Goal: Task Accomplishment & Management: Manage account settings

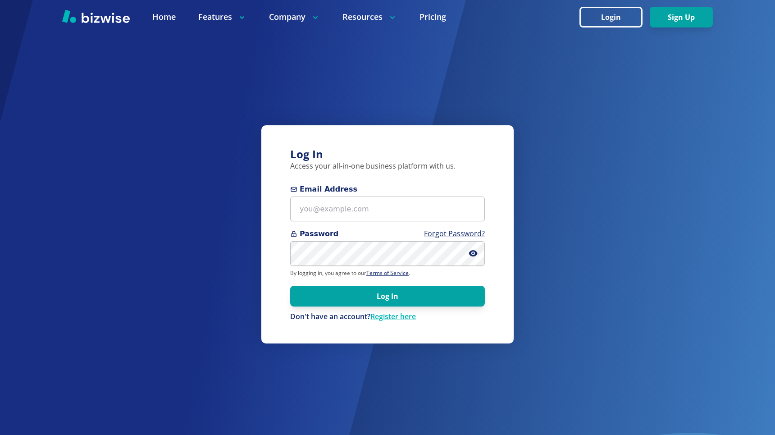
click at [351, 224] on form "Email Address Password Forgot Password? By logging in, you agree to our Terms o…" at bounding box center [387, 253] width 195 height 138
click at [361, 198] on input "Email Address" at bounding box center [387, 208] width 195 height 25
type input "kieran@bizwise.com"
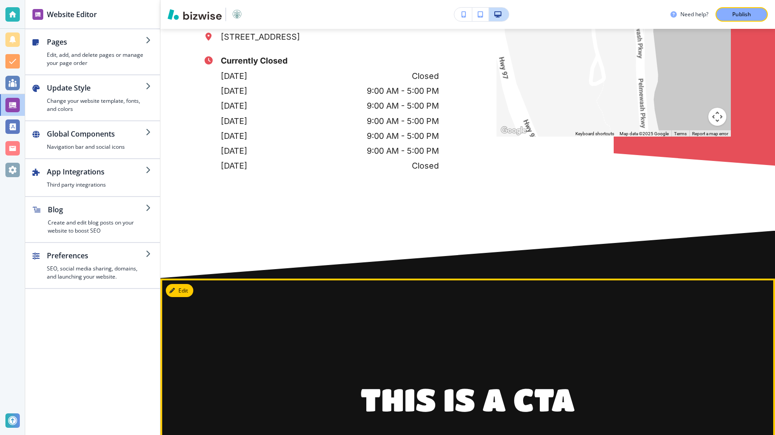
scroll to position [5900, 0]
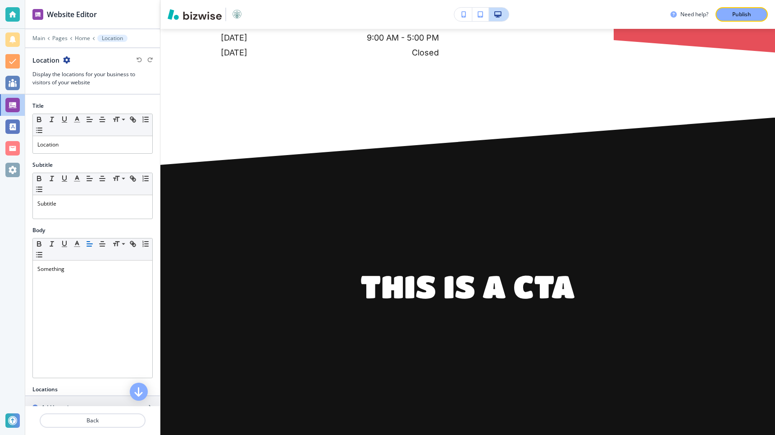
scroll to position [232, 0]
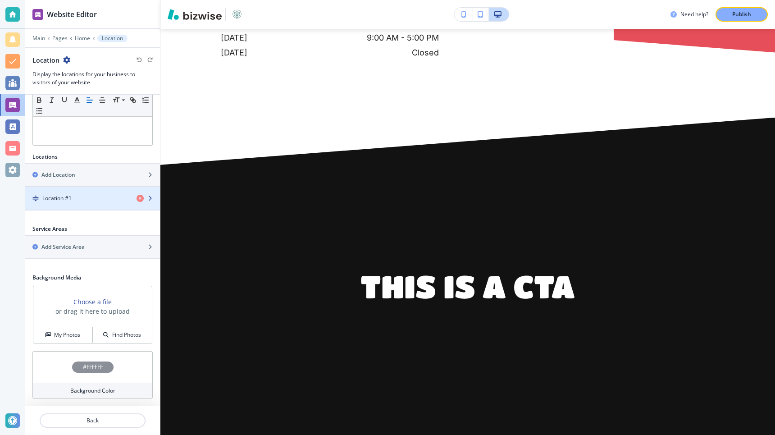
click at [88, 203] on div "button" at bounding box center [92, 205] width 135 height 7
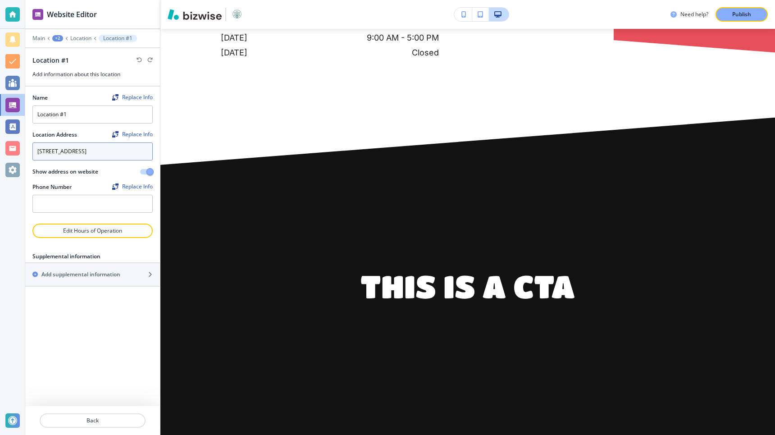
click at [102, 159] on textarea "12551 Ponderosa Drive, Lake Country, BC, Canada" at bounding box center [92, 151] width 120 height 18
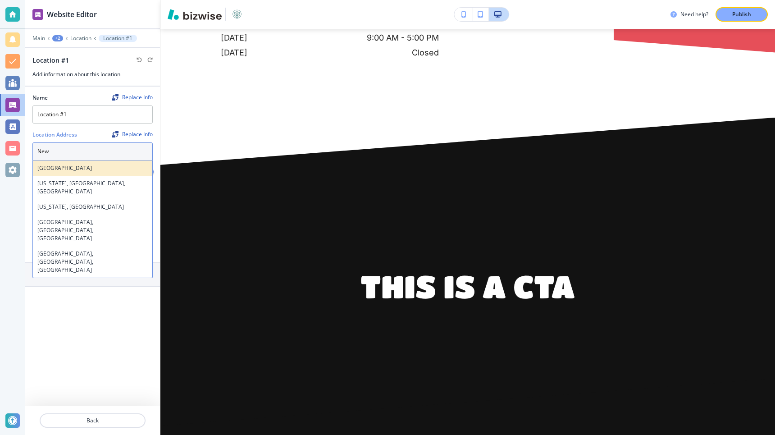
click at [105, 175] on div "New Zealand" at bounding box center [92, 167] width 119 height 15
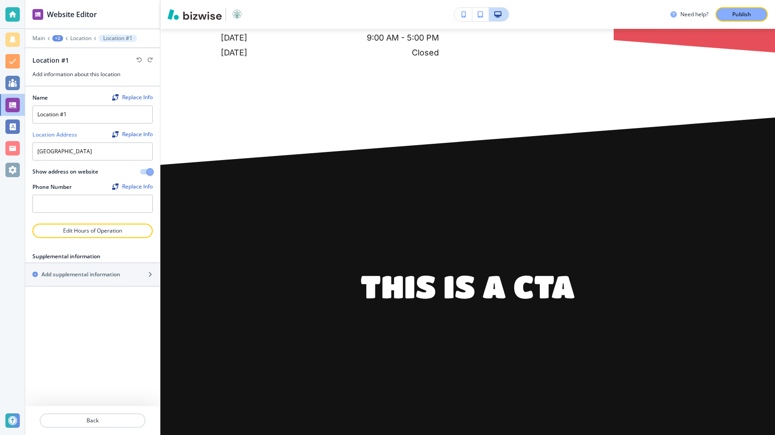
click at [114, 0] on body "Website Editor Main +2 Location Location #1 Location #1 Add information about t…" at bounding box center [387, 0] width 775 height 0
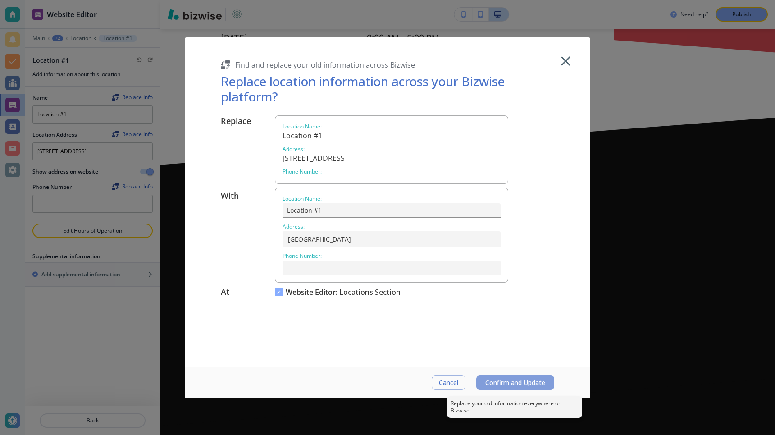
click at [513, 388] on button "Confirm and Update" at bounding box center [515, 382] width 78 height 14
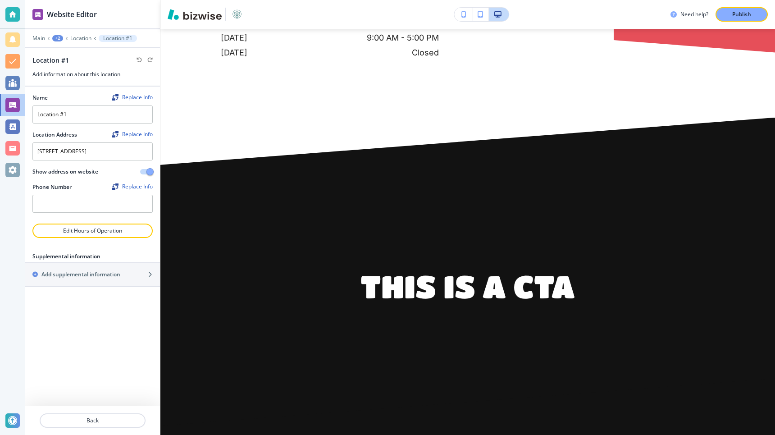
type textarea "New Zealand"
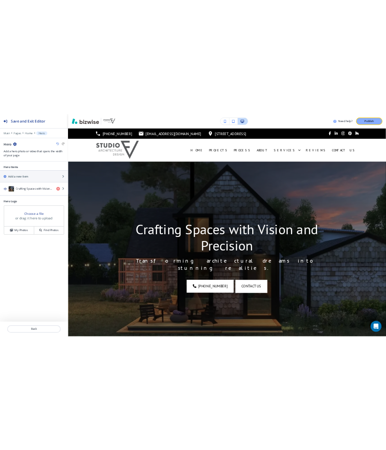
scroll to position [66, 0]
